Goal: Information Seeking & Learning: Learn about a topic

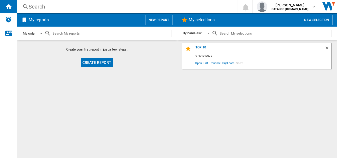
click at [28, 34] on div "My order" at bounding box center [29, 33] width 13 height 4
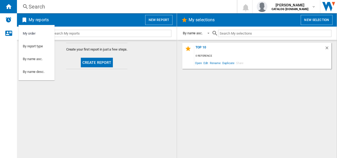
click at [65, 61] on md-backdrop at bounding box center [168, 79] width 337 height 158
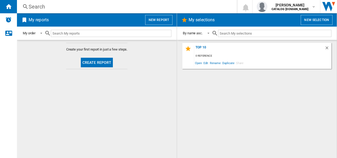
click at [83, 35] on input "text" at bounding box center [111, 33] width 121 height 7
click at [203, 47] on div "Top 10" at bounding box center [259, 48] width 131 height 7
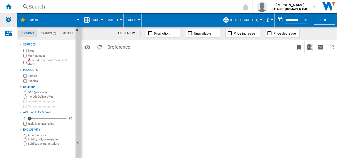
click at [12, 23] on div "Alerts" at bounding box center [8, 19] width 17 height 13
click at [10, 6] on ng-md-icon "Home" at bounding box center [8, 6] width 6 height 6
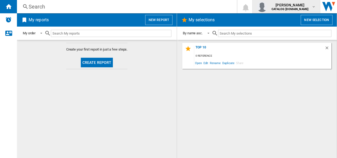
click at [285, 5] on span "[PERSON_NAME]" at bounding box center [290, 4] width 37 height 5
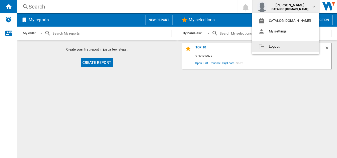
click at [244, 119] on md-backdrop at bounding box center [168, 79] width 337 height 158
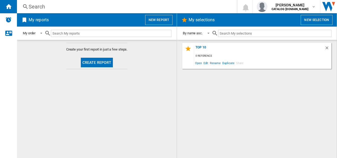
click at [226, 32] on input "text" at bounding box center [275, 33] width 114 height 7
click at [101, 36] on input "text" at bounding box center [111, 33] width 121 height 7
paste input "TR718L4B_WH"
type input "TR718L4B"
click at [45, 33] on md-select-value "My order" at bounding box center [33, 33] width 22 height 12
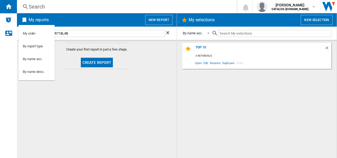
click at [181, 88] on md-backdrop at bounding box center [168, 79] width 337 height 158
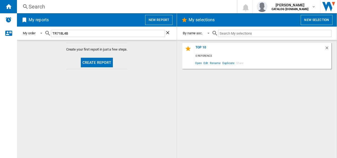
click at [240, 31] on input "text" at bounding box center [275, 33] width 114 height 7
paste input "TR718L4B_WH"
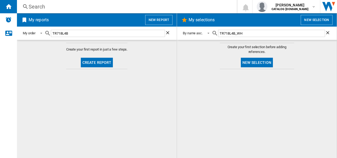
type input "TR718L4B_WH"
click at [258, 63] on button "New selection" at bounding box center [257, 63] width 32 height 10
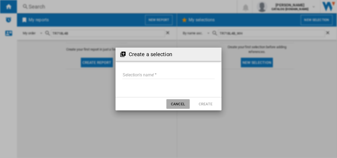
click at [184, 106] on button "Cancel" at bounding box center [178, 104] width 23 height 10
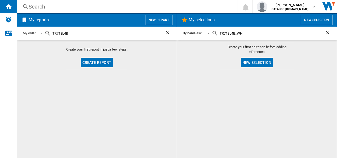
click at [28, 4] on ng-md-icon at bounding box center [25, 6] width 6 height 7
click at [34, 5] on div "Search" at bounding box center [126, 6] width 195 height 7
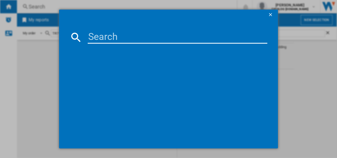
click at [101, 32] on input at bounding box center [178, 37] width 180 height 13
paste input "TR718L4B_WH"
type input "TR718L4B_WH"
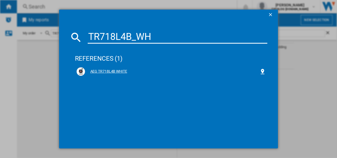
click at [106, 74] on div "AEG TR718L4B WHITE" at bounding box center [172, 71] width 190 height 8
click at [103, 68] on div "AEG TR718L4B WHITE" at bounding box center [172, 71] width 190 height 8
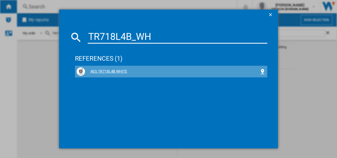
click at [101, 69] on div "AEG TR718L4B WHITE" at bounding box center [172, 71] width 175 height 5
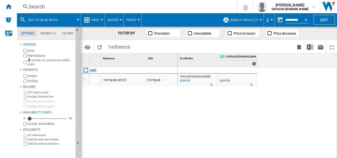
click at [115, 80] on div "TR718L4B WHITE" at bounding box center [114, 80] width 23 height 12
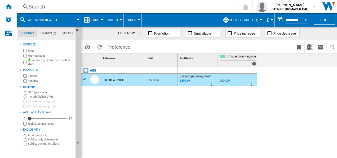
click at [226, 84] on div "0.0 % £699.99 % N/A" at bounding box center [227, 84] width 16 height 13
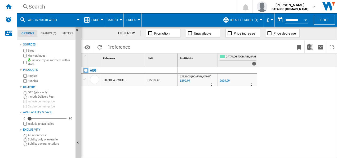
click at [226, 80] on div "£699.99" at bounding box center [225, 80] width 10 height 3
click at [209, 79] on div "CATALOG ELECTROLUX.UK : 0.0 % £699.99 % N/A 0 CATALOG ELECTROLUX.UK :" at bounding box center [197, 81] width 37 height 12
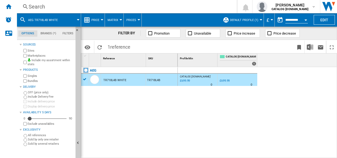
click at [182, 80] on div "£699.99" at bounding box center [184, 80] width 11 height 5
click at [120, 79] on div "TR718L4B WHITE" at bounding box center [114, 80] width 23 height 12
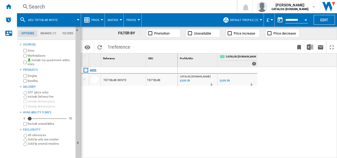
click at [158, 77] on div "TR718L4B" at bounding box center [162, 79] width 32 height 12
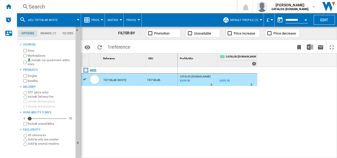
click at [158, 81] on div "TR718L4B" at bounding box center [162, 79] width 32 height 12
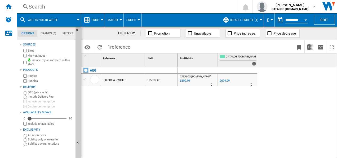
click at [158, 81] on div "TR718L4B" at bounding box center [162, 79] width 32 height 12
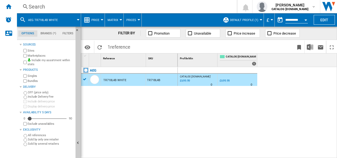
click at [158, 81] on div "TR718L4B" at bounding box center [162, 79] width 32 height 12
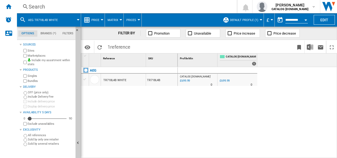
click at [158, 81] on div "TR718L4B" at bounding box center [162, 79] width 32 height 12
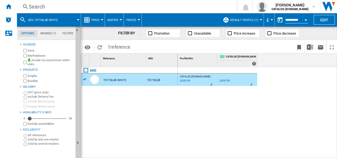
click at [52, 33] on md-tab-item "Brands (*)" at bounding box center [48, 33] width 22 height 6
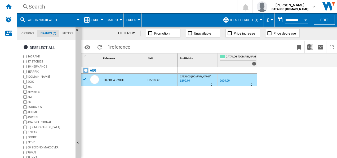
click at [22, 37] on md-tabs-canvas "Options Brands (*) Filters Options Brands (*) Filters" at bounding box center [49, 33] width 64 height 13
click at [29, 33] on md-tab-item "Options" at bounding box center [27, 33] width 19 height 6
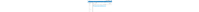
scroll to position [6, 0]
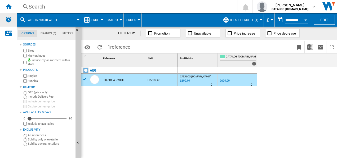
click at [6, 21] on img "Alerts" at bounding box center [8, 19] width 6 height 6
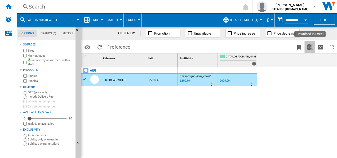
click at [313, 49] on img "Download in Excel" at bounding box center [310, 47] width 6 height 6
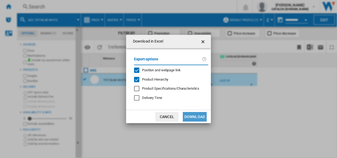
click at [193, 116] on button "Download" at bounding box center [195, 117] width 24 height 10
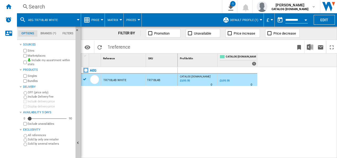
click at [192, 105] on div "CATALOG ELECTROLUX.UK : 0.0 % £699.99 % N/A 0 CATALOG ELECTROLUX.UK : 0.0 % £69…" at bounding box center [258, 112] width 160 height 91
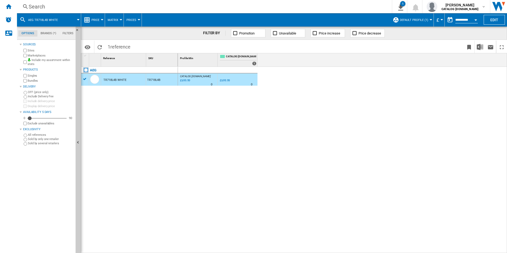
click at [150, 141] on div "AEG TR718L4B WHITE TR718L4B" at bounding box center [129, 159] width 97 height 184
click at [174, 124] on div "AEG TR718L4B WHITE TR718L4B" at bounding box center [129, 159] width 97 height 184
click at [114, 79] on div "TR718L4B WHITE" at bounding box center [114, 80] width 23 height 12
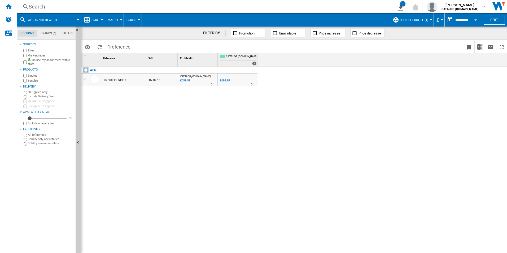
click at [114, 79] on div "TR718L4B WHITE" at bounding box center [114, 80] width 23 height 12
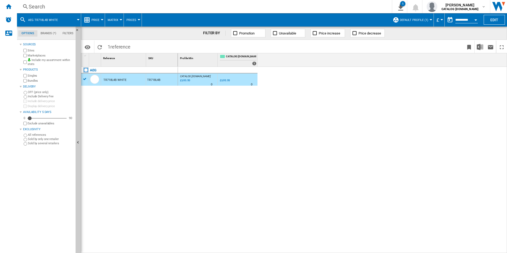
click at [119, 111] on div "AEG TR718L4B WHITE TR718L4B" at bounding box center [129, 159] width 97 height 184
click at [153, 151] on div "AEG TR718L4B WHITE TR718L4B" at bounding box center [129, 159] width 97 height 184
drag, startPoint x: 296, startPoint y: 136, endPoint x: 307, endPoint y: 125, distance: 15.4
click at [297, 136] on div "CATALOG ELECTROLUX.UK : 0.0 % £699.99 % N/A 0 CATALOG ELECTROLUX.UK : 0.0 % £69…" at bounding box center [343, 160] width 330 height 187
click at [167, 121] on div "AEG TR718L4B WHITE TR718L4B" at bounding box center [129, 159] width 97 height 184
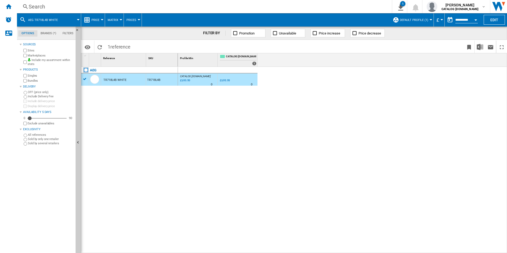
click at [150, 138] on div "AEG TR718L4B WHITE TR718L4B" at bounding box center [129, 159] width 97 height 184
click at [337, 23] on button "Default profile (1)" at bounding box center [415, 19] width 31 height 13
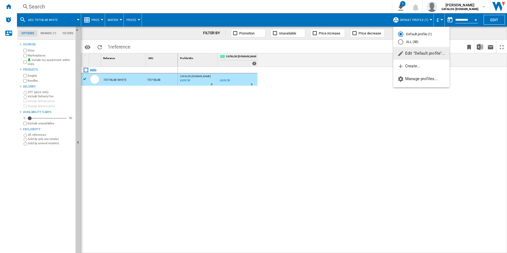
click at [337, 118] on md-backdrop at bounding box center [253, 126] width 507 height 253
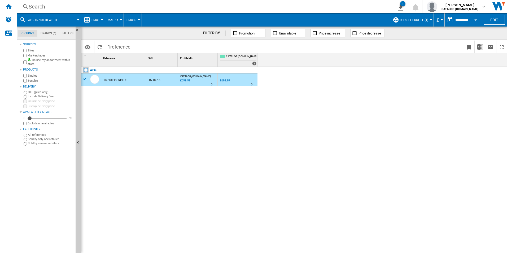
click at [337, 21] on span "Default profile (1)" at bounding box center [414, 19] width 28 height 3
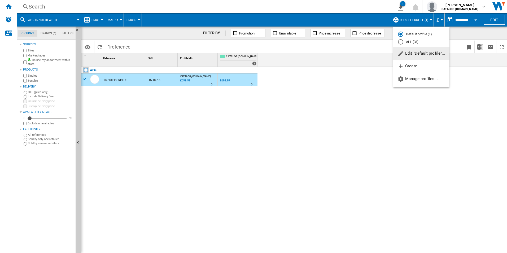
click at [337, 41] on div "ALL (38)" at bounding box center [400, 41] width 5 height 5
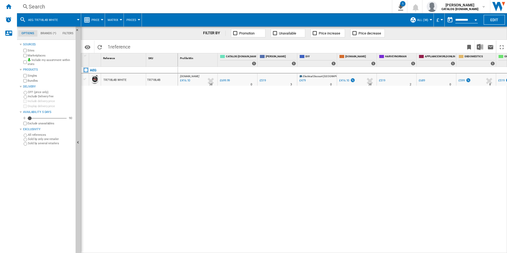
click at [337, 22] on button "ALL (38)" at bounding box center [424, 19] width 14 height 13
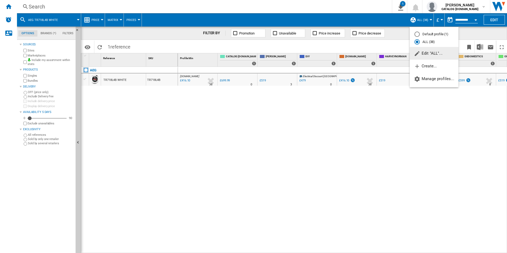
click at [337, 33] on md-radio-button "Default profile (1)" at bounding box center [434, 34] width 39 height 5
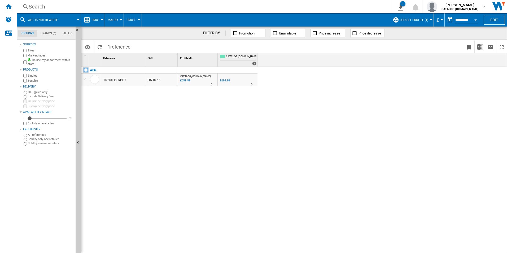
click at [96, 124] on div "AEG TR718L4B WHITE TR718L4B" at bounding box center [129, 159] width 97 height 184
click at [3, 7] on div "Home" at bounding box center [8, 6] width 17 height 13
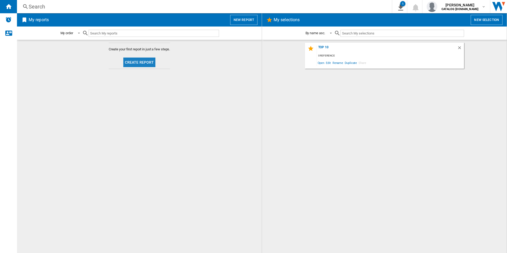
click at [145, 63] on button "Create report" at bounding box center [139, 63] width 32 height 10
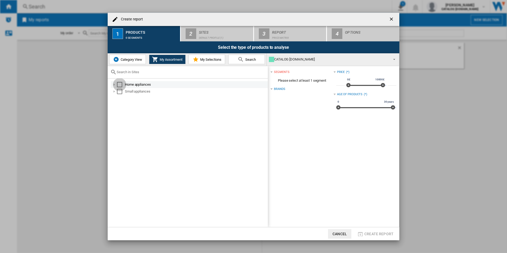
click at [118, 83] on div "Select" at bounding box center [119, 84] width 5 height 5
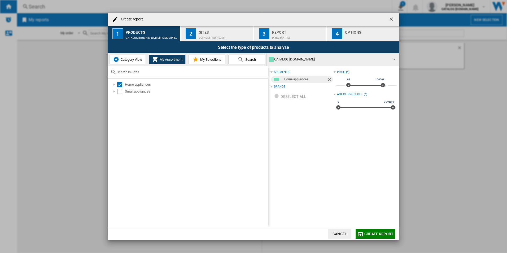
click at [215, 39] on div "Default profile (1)" at bounding box center [225, 37] width 52 height 6
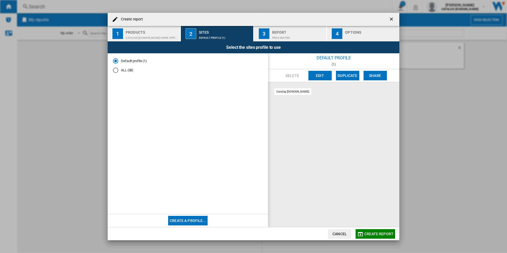
click at [320, 74] on button "Edit" at bounding box center [320, 76] width 23 height 10
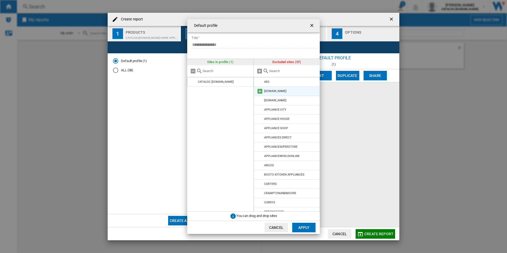
click at [258, 91] on md-icon at bounding box center [260, 91] width 6 height 6
click at [259, 90] on md-icon at bounding box center [260, 91] width 6 height 6
click at [260, 93] on md-icon at bounding box center [260, 91] width 6 height 6
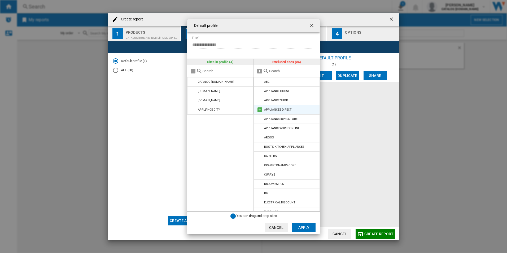
click at [257, 111] on md-icon at bounding box center [260, 110] width 6 height 6
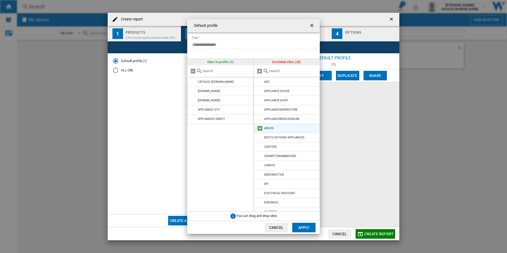
click at [258, 128] on md-icon at bounding box center [260, 128] width 6 height 6
click at [259, 128] on md-icon at bounding box center [260, 130] width 6 height 6
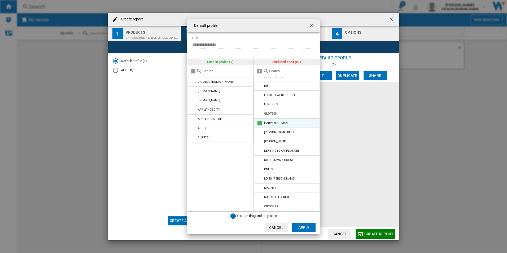
scroll to position [106, 0]
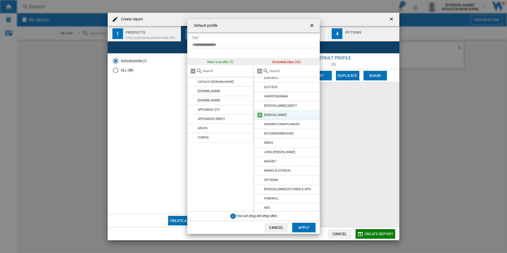
click at [258, 114] on md-icon at bounding box center [260, 115] width 6 height 6
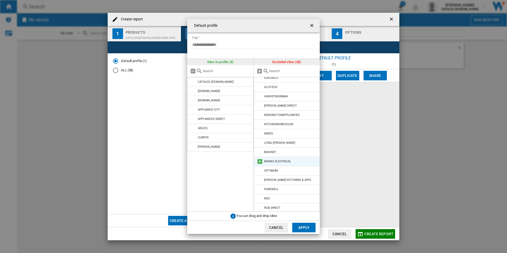
scroll to position [133, 0]
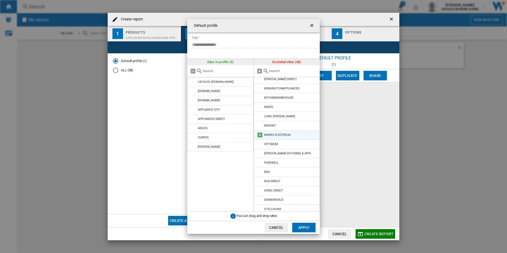
click at [261, 137] on md-icon at bounding box center [260, 135] width 6 height 6
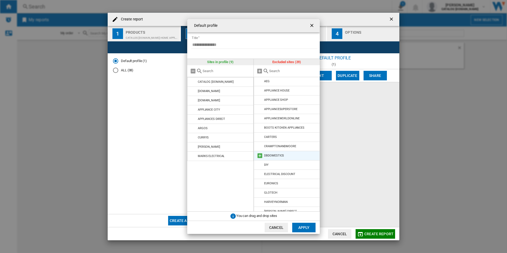
scroll to position [0, 0]
click at [304, 157] on button "Apply" at bounding box center [303, 228] width 23 height 10
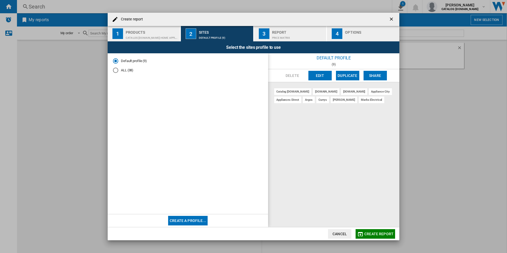
click at [272, 32] on div "Report" at bounding box center [298, 31] width 52 height 6
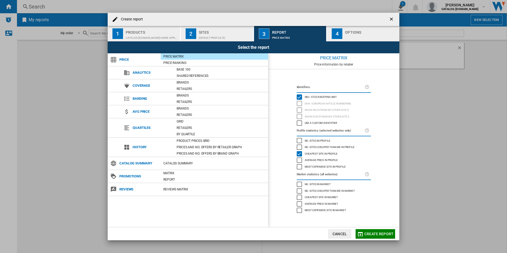
click at [299, 157] on div "Average price in profile" at bounding box center [299, 160] width 5 height 5
click at [337, 38] on div "button" at bounding box center [371, 37] width 52 height 6
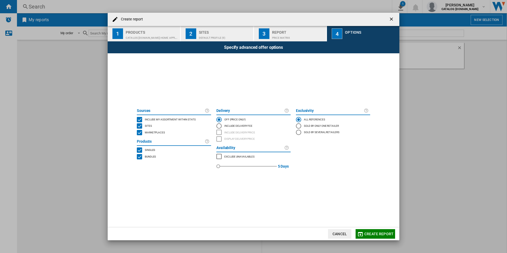
click at [139, 132] on div "MARKETPLACES" at bounding box center [139, 132] width 5 height 5
click at [337, 157] on span "Create report" at bounding box center [379, 234] width 29 height 4
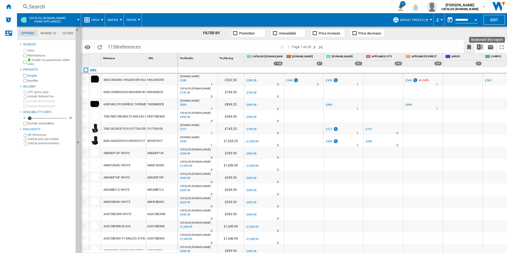
click at [337, 45] on ng-md-icon "Bookmark this report" at bounding box center [469, 47] width 6 height 6
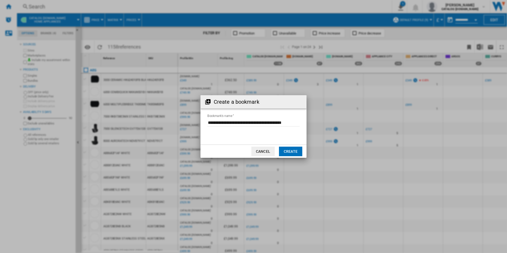
click at [247, 124] on input "Bookmark's name" at bounding box center [253, 123] width 92 height 8
type input "**********"
click at [293, 154] on button "Create" at bounding box center [290, 152] width 23 height 10
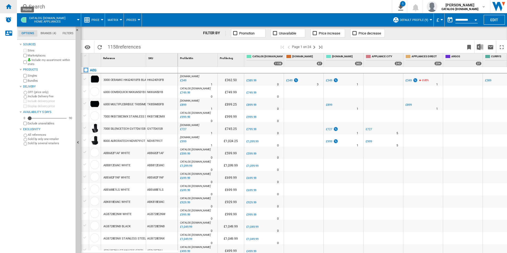
click at [10, 6] on ng-md-icon "Home" at bounding box center [8, 6] width 6 height 6
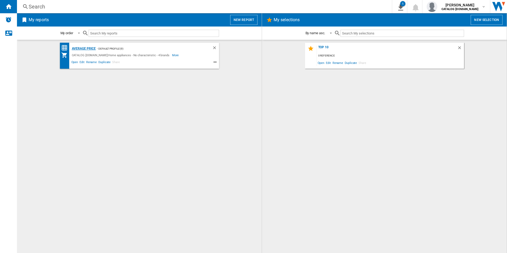
click at [82, 50] on div "average price" at bounding box center [83, 48] width 25 height 7
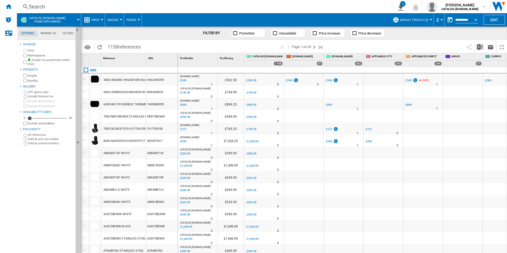
click at [337, 20] on input "**********" at bounding box center [467, 20] width 23 height 5
click at [337, 19] on input "**********" at bounding box center [467, 20] width 23 height 5
click at [337, 21] on button "Open calendar" at bounding box center [476, 19] width 10 height 10
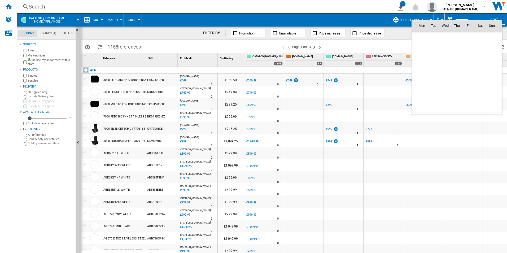
scroll to position [2531, 0]
click at [337, 40] on div at bounding box center [253, 126] width 507 height 253
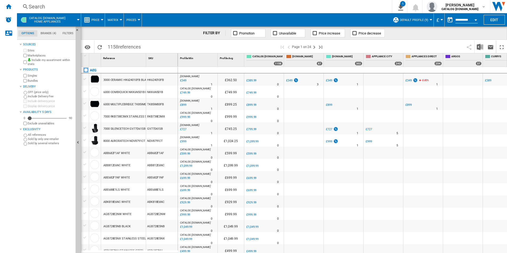
click at [92, 19] on span "Price" at bounding box center [96, 19] width 8 height 3
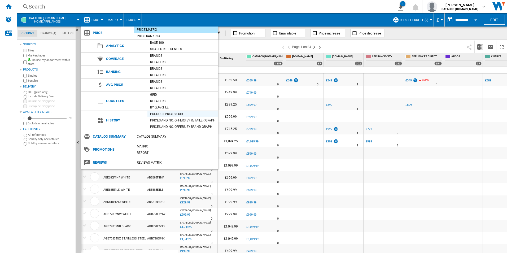
click at [176, 115] on div "Product prices grid" at bounding box center [183, 113] width 71 height 5
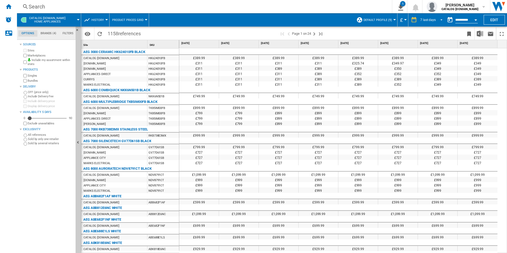
click at [337, 18] on div "7 last days" at bounding box center [428, 20] width 15 height 4
click at [337, 73] on div "6 last months" at bounding box center [430, 74] width 20 height 5
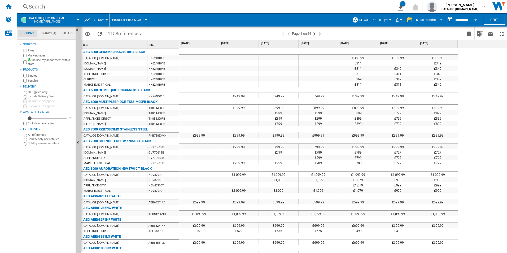
click at [337, 20] on span "REPORTS.WIZARD.STEPS.REPORT.STEPS.REPORT_OPTIONS.PERIOD: 6 last months" at bounding box center [440, 19] width 6 height 5
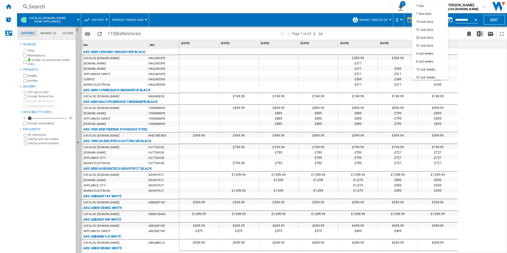
scroll to position [33, 0]
click at [337, 51] on div "3 last months" at bounding box center [426, 52] width 20 height 5
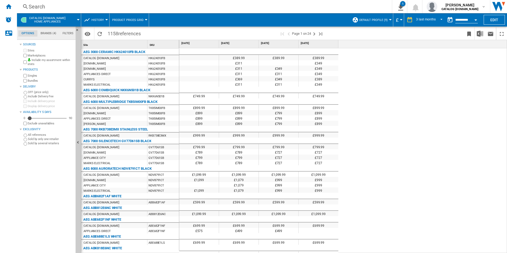
drag, startPoint x: 233, startPoint y: 70, endPoint x: 307, endPoint y: 68, distance: 74.6
click at [307, 66] on div "£311 £349 £349" at bounding box center [258, 66] width 159 height 0
drag, startPoint x: 233, startPoint y: 75, endPoint x: 244, endPoint y: 73, distance: 11.0
click at [244, 73] on div "£311" at bounding box center [239, 73] width 40 height 5
click at [337, 19] on div "3 last months" at bounding box center [426, 20] width 20 height 4
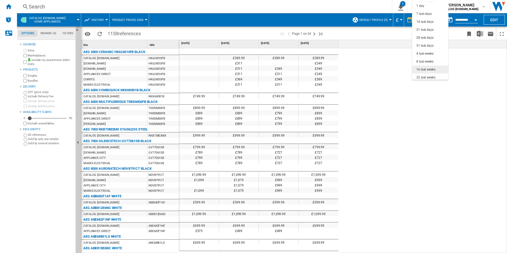
scroll to position [33, 0]
click at [337, 11] on div "31 last days" at bounding box center [425, 12] width 17 height 5
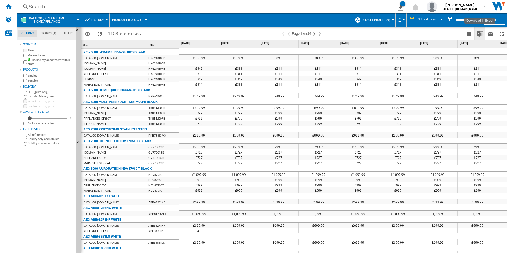
click at [337, 34] on img "Download in Excel" at bounding box center [480, 34] width 6 height 6
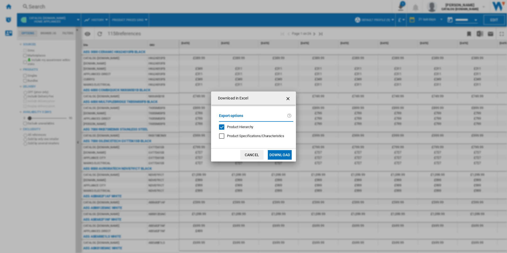
click at [282, 157] on button "Download" at bounding box center [280, 155] width 24 height 10
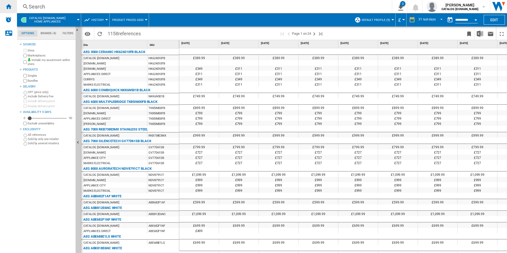
click at [7, 8] on ng-md-icon "Home" at bounding box center [8, 6] width 6 height 6
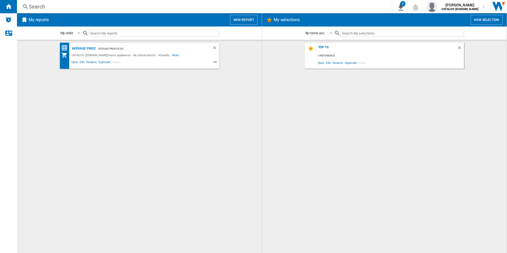
click at [106, 31] on input "text" at bounding box center [154, 33] width 131 height 7
click at [87, 48] on div "average price" at bounding box center [83, 48] width 25 height 7
click at [244, 19] on button "New report" at bounding box center [243, 20] width 27 height 10
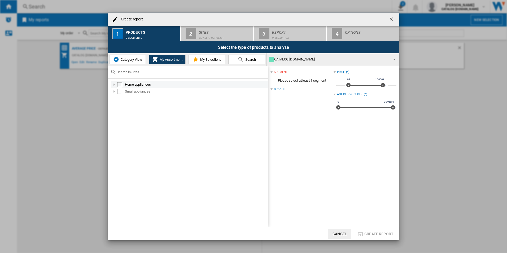
click at [144, 83] on div "Home appliances" at bounding box center [196, 84] width 142 height 5
click at [118, 84] on div "Select" at bounding box center [119, 84] width 5 height 5
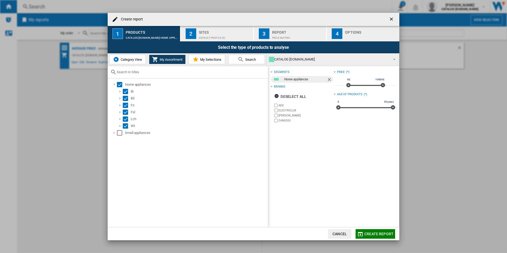
click at [214, 30] on div "Sites" at bounding box center [225, 31] width 52 height 6
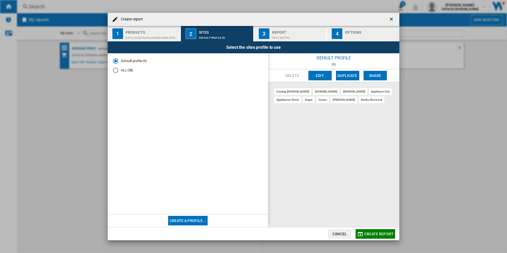
click at [279, 30] on div "Report" at bounding box center [298, 31] width 52 height 6
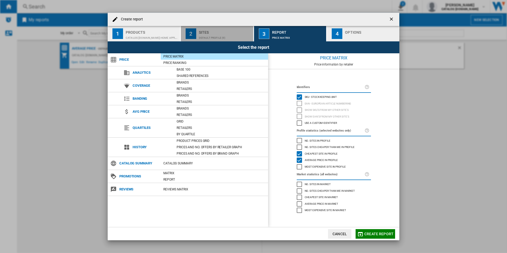
click at [219, 34] on div "Default profile (9)" at bounding box center [225, 37] width 52 height 6
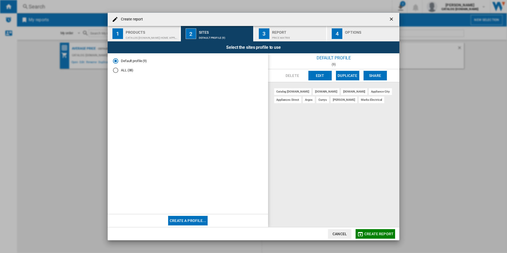
click at [337, 157] on span "Create report" at bounding box center [379, 234] width 29 height 4
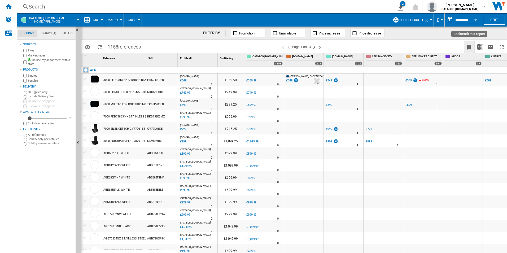
click at [337, 50] on button "Bookmark this report" at bounding box center [469, 47] width 11 height 12
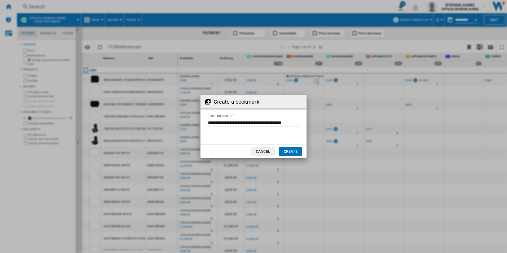
click at [243, 123] on input "Bookmark's name" at bounding box center [253, 123] width 92 height 8
type input "**********"
click at [297, 157] on md-dialog-actions "Cancel Create" at bounding box center [254, 151] width 106 height 13
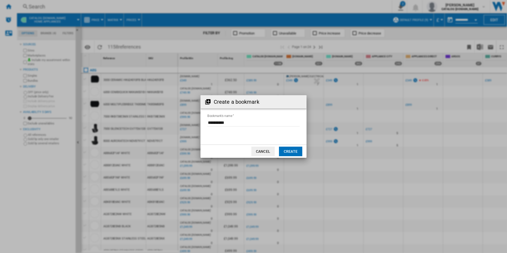
click at [297, 157] on md-dialog-actions "Cancel Create" at bounding box center [254, 151] width 106 height 13
click at [300, 148] on button "Create" at bounding box center [290, 152] width 23 height 10
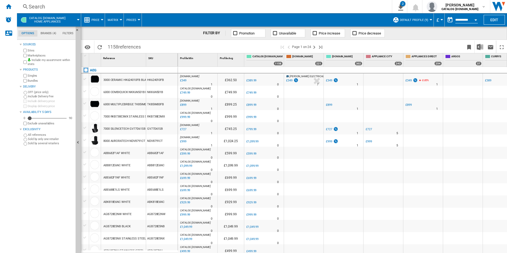
click at [291, 80] on div "£349" at bounding box center [289, 80] width 6 height 3
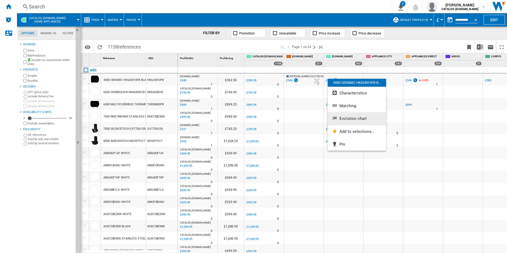
click at [337, 119] on span "Evolution chart" at bounding box center [353, 118] width 27 height 5
